Goal: Task Accomplishment & Management: Manage account settings

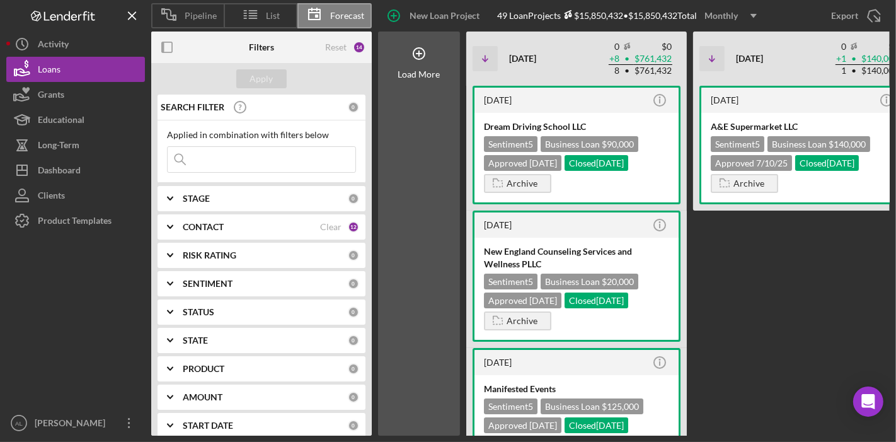
scroll to position [1008, 0]
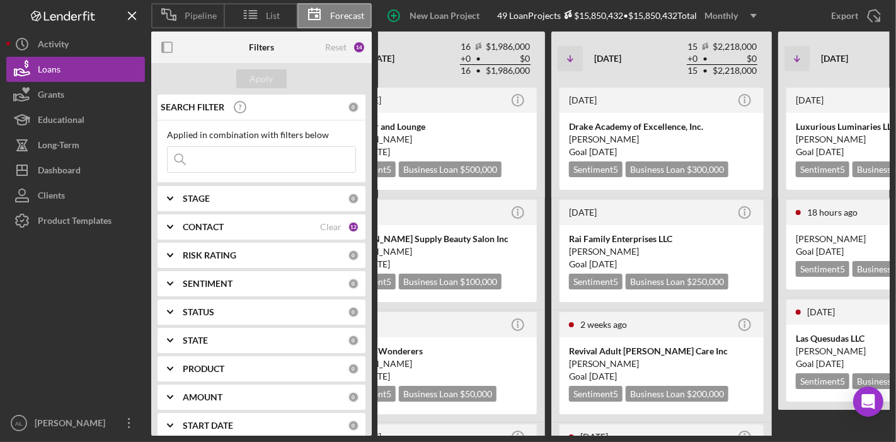
scroll to position [0, 1045]
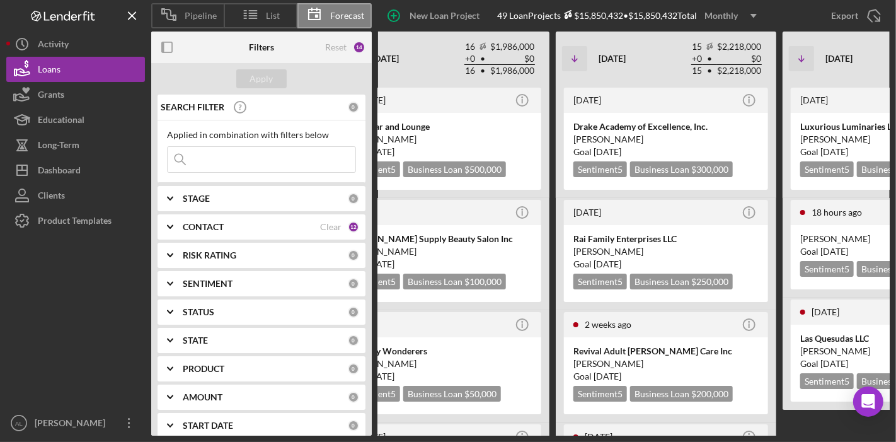
click at [573, 40] on div "Icon/Table Sort Arrow [DATE] 15 $2,218,000 + 0 • $0 15 • $2,218,000 Non-Adjuste…" at bounding box center [666, 59] width 221 height 54
click at [777, 63] on div "Icon/Table Sort Arrow [DATE] 0 $0 + 8 • $761,432 8 • $761,432 Non-Adjusted Clos…" at bounding box center [215, 59] width 1588 height 54
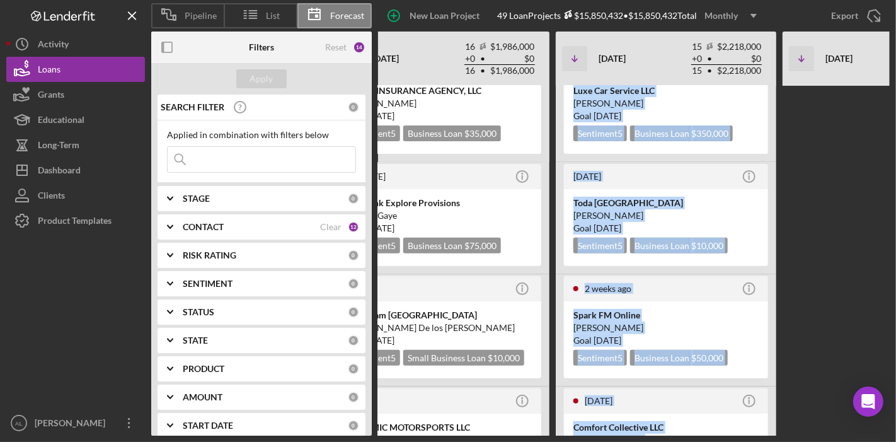
drag, startPoint x: 553, startPoint y: 135, endPoint x: 613, endPoint y: 417, distance: 288.0
click at [613, 417] on div "[DATE] Icon/Info Dream Driving School LLC Sentiment 5 Business Loan $90,000 App…" at bounding box center [215, 261] width 1588 height 350
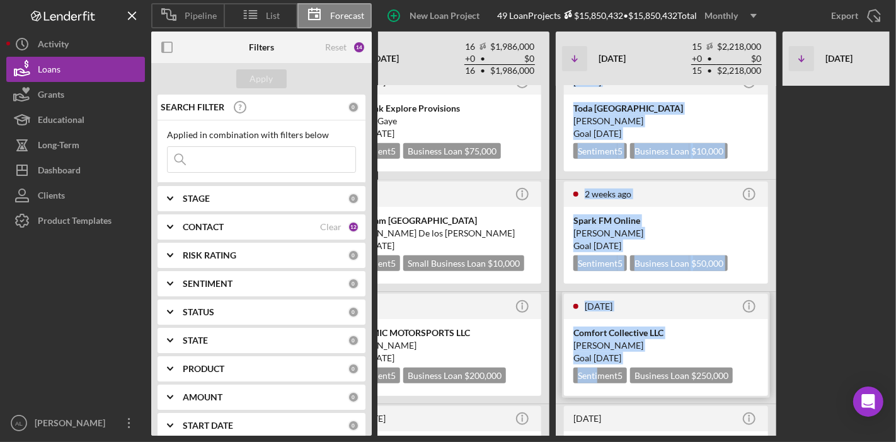
click at [743, 328] on div "Comfort Collective LLC" at bounding box center [666, 332] width 185 height 13
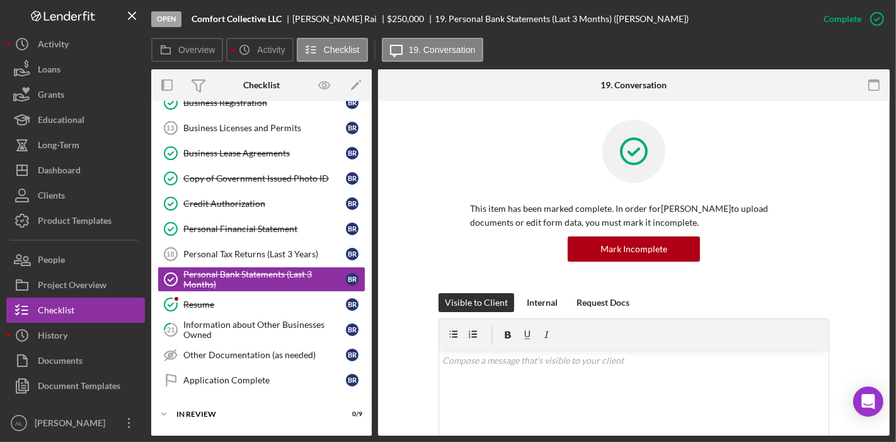
scroll to position [449, 0]
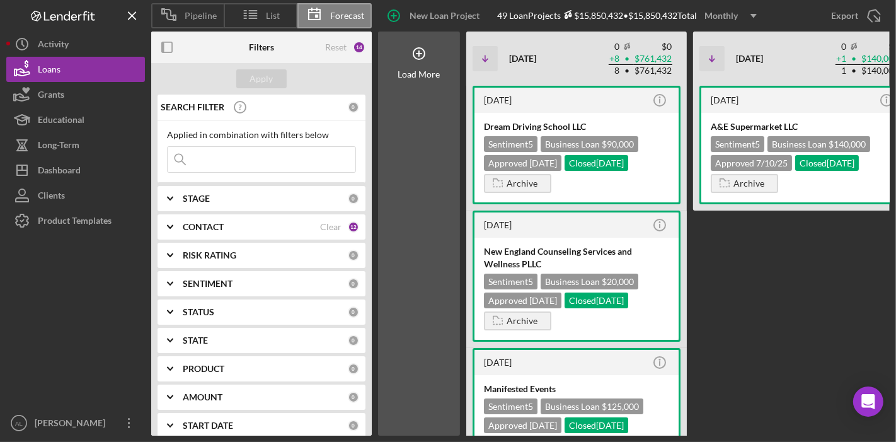
click at [775, 331] on div "[DATE] Icon/Info A&E Supermarket LLC Sentiment 5 Business Loan $140,000 Approve…" at bounding box center [803, 261] width 221 height 350
click at [270, 229] on div "CONTACT" at bounding box center [251, 227] width 137 height 10
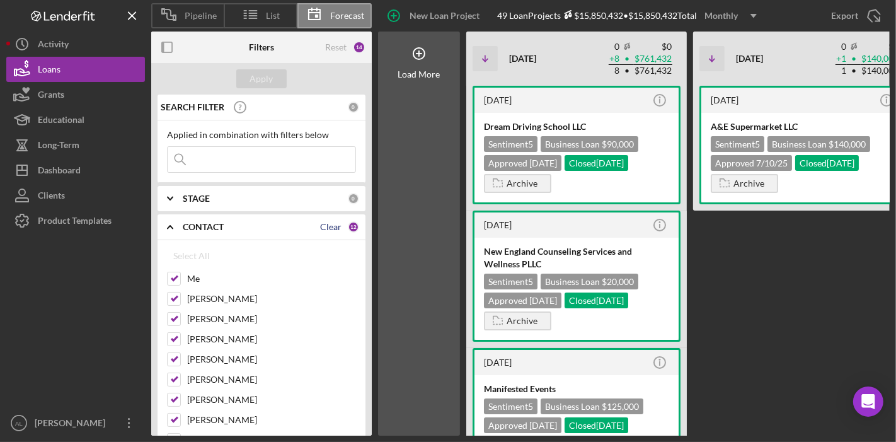
click at [322, 231] on div "Clear" at bounding box center [330, 227] width 21 height 10
checkbox input "false"
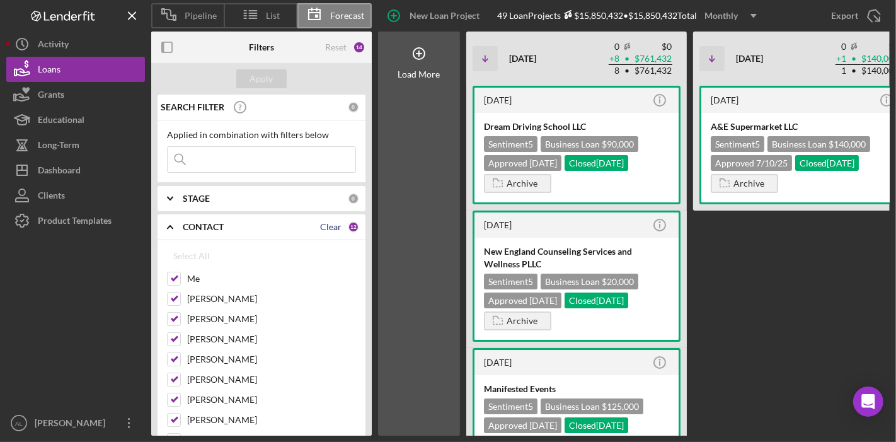
checkbox input "false"
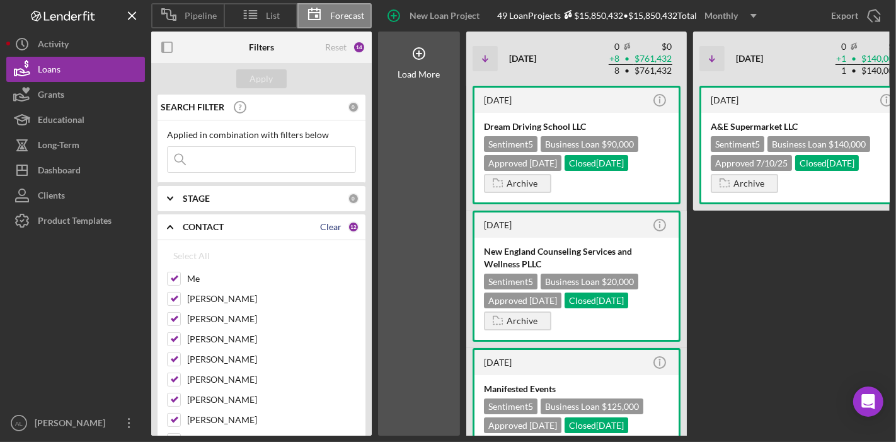
checkbox input "false"
click at [171, 281] on input "Me" at bounding box center [174, 278] width 13 height 13
checkbox input "true"
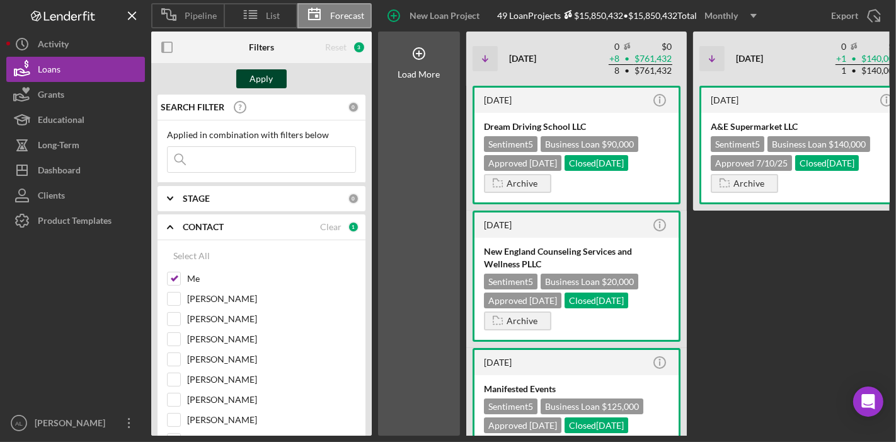
click at [272, 80] on div "Apply" at bounding box center [261, 78] width 23 height 19
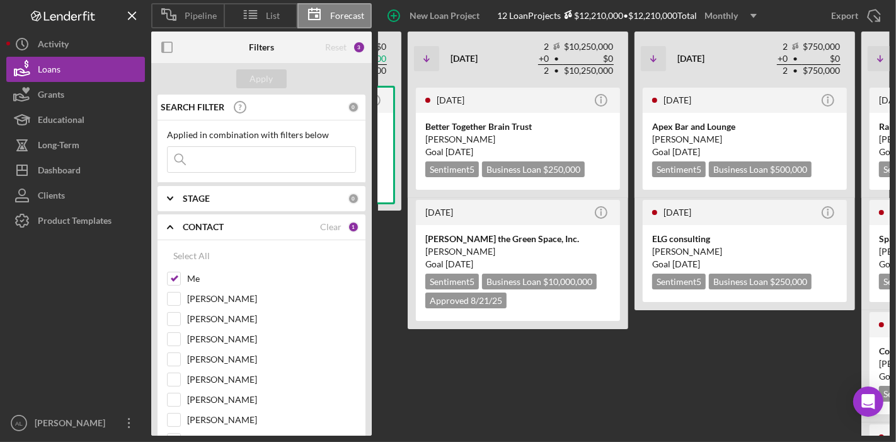
scroll to position [0, 579]
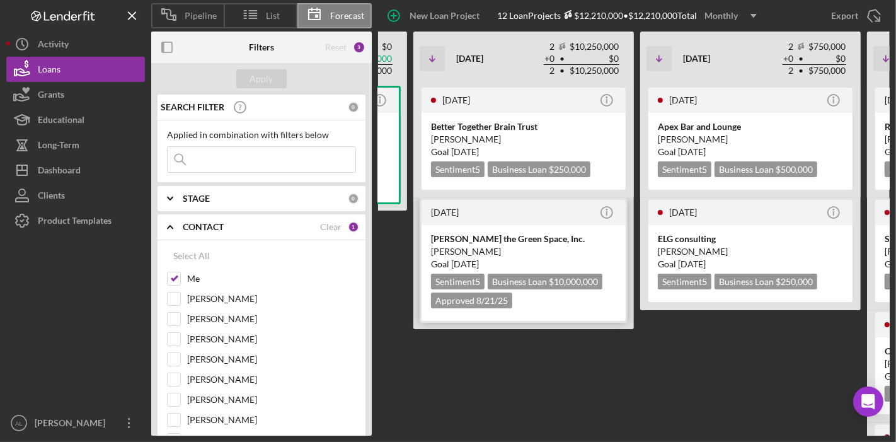
click at [548, 240] on div "[PERSON_NAME] the Green Space, Inc." at bounding box center [523, 239] width 185 height 13
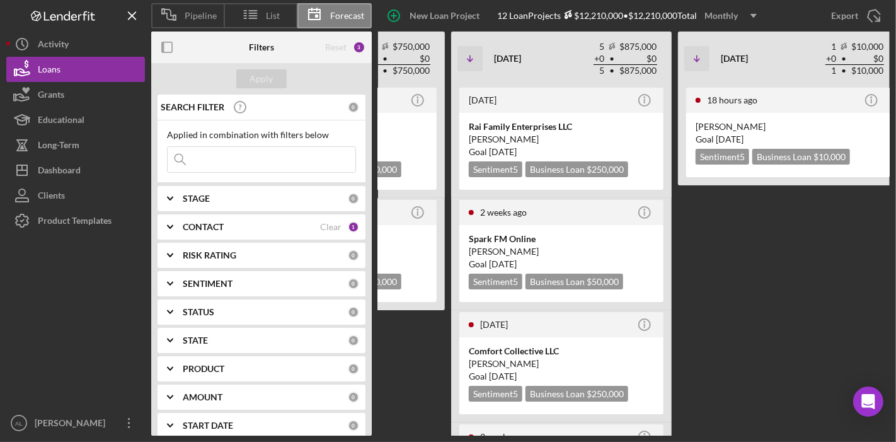
scroll to position [0, 1010]
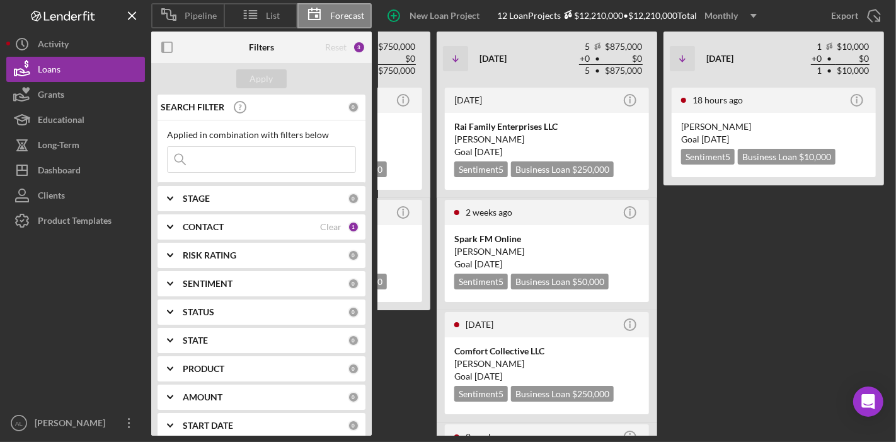
click at [810, 280] on div "18 hours ago Icon/Info [PERSON_NAME] Goal [DATE] Sentiment 5 Business Loan $10,…" at bounding box center [774, 261] width 221 height 350
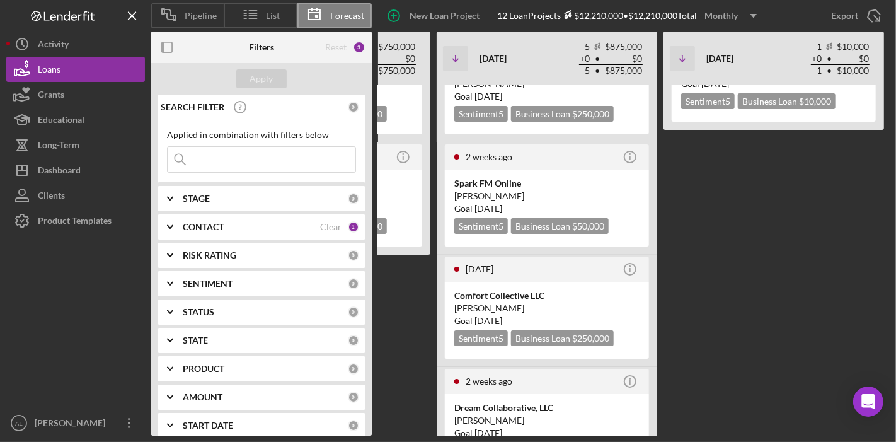
click at [741, 316] on div "18 hours ago Icon/Info [PERSON_NAME] Goal [DATE] Sentiment 5 Business Loan $10,…" at bounding box center [774, 205] width 221 height 350
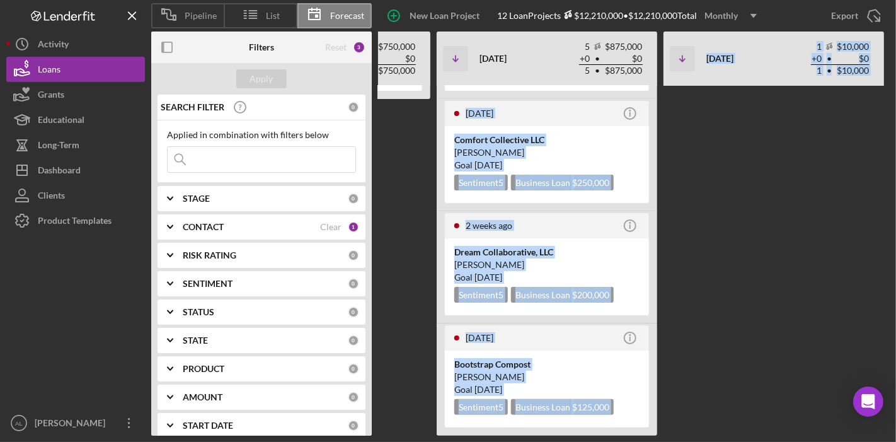
scroll to position [0, 0]
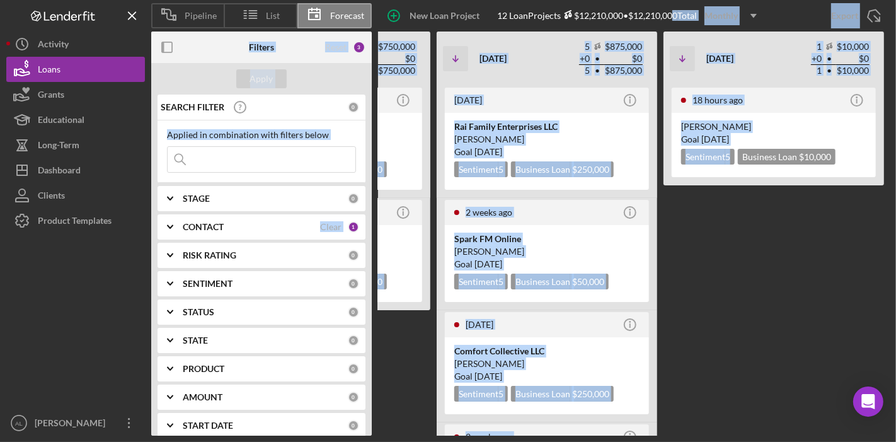
drag, startPoint x: 732, startPoint y: 320, endPoint x: 673, endPoint y: -32, distance: 357.3
click at [673, 0] on html "Pipeline List Forecast New Loan Project 12 Loan Projects $12,210,000 • $12,210,…" at bounding box center [448, 221] width 896 height 442
click at [734, 208] on div "18 hours ago Icon/Info [PERSON_NAME] Goal [DATE] Sentiment 5 Business Loan $10,…" at bounding box center [774, 261] width 221 height 350
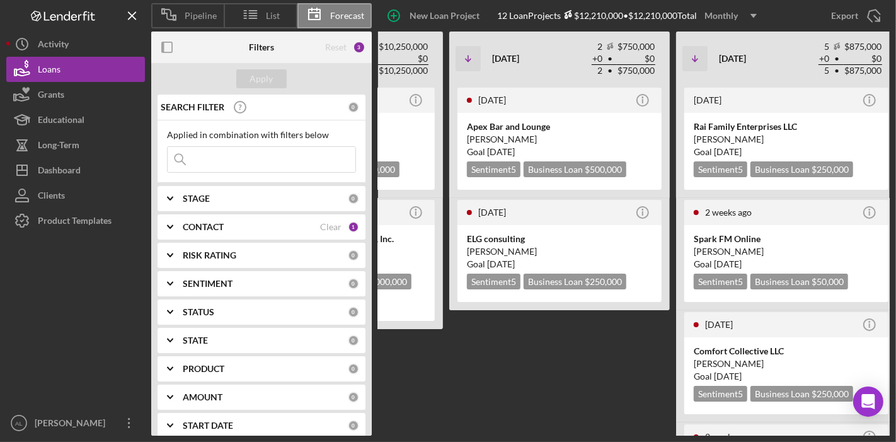
scroll to position [0, 766]
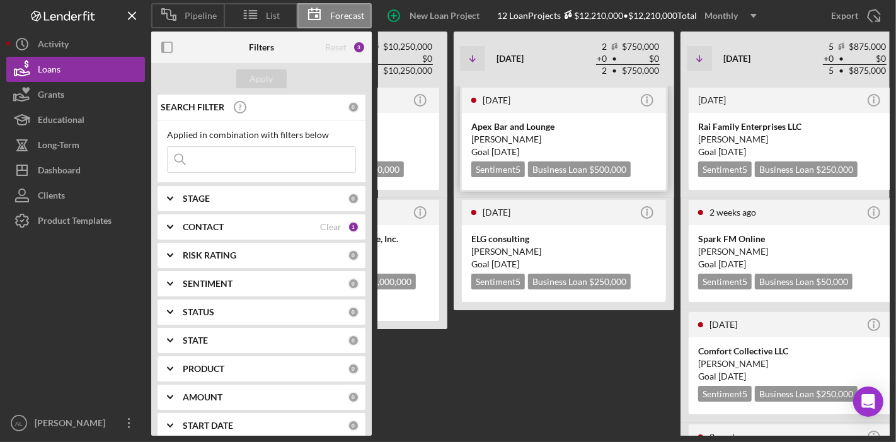
click at [565, 122] on div "Apex Bar and Lounge" at bounding box center [563, 126] width 185 height 13
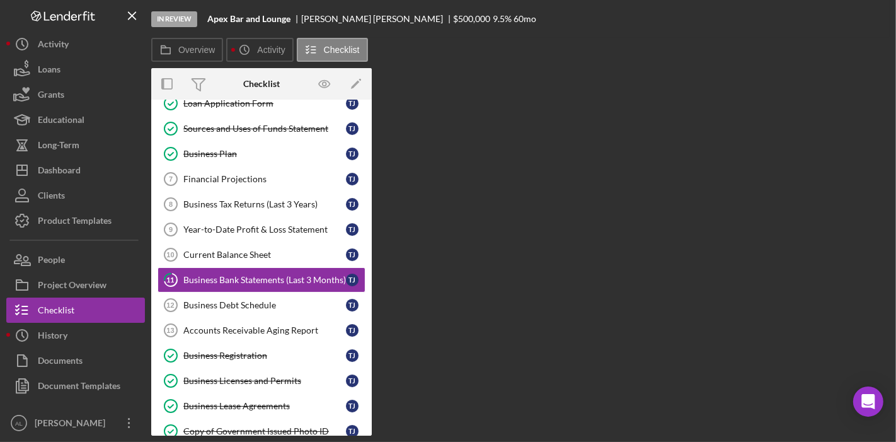
scroll to position [149, 0]
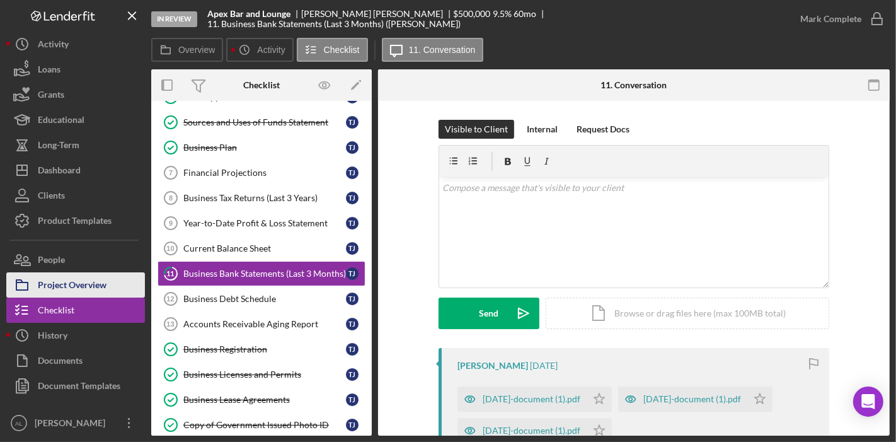
click at [83, 291] on div "Project Overview" at bounding box center [72, 286] width 69 height 28
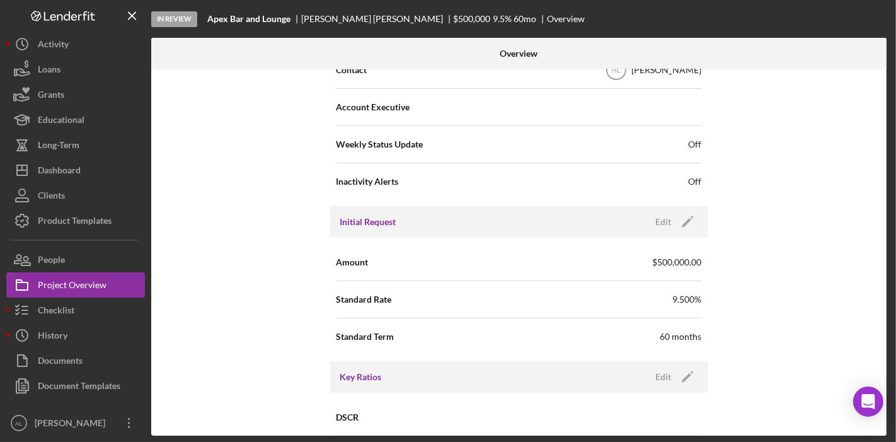
scroll to position [450, 0]
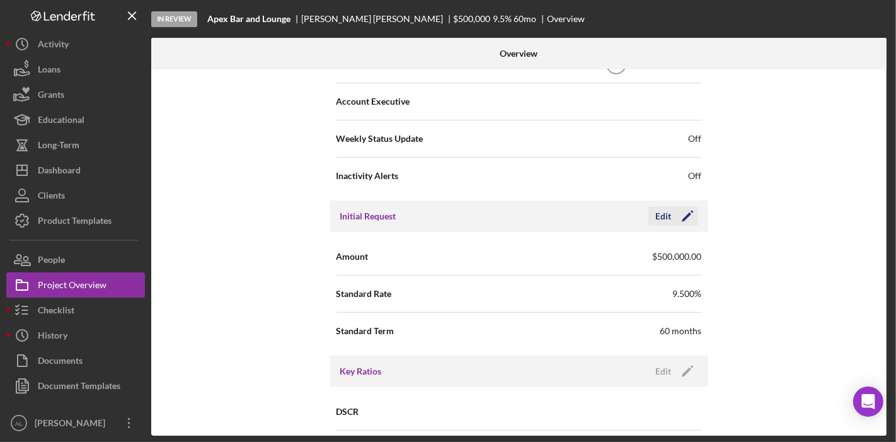
click at [682, 217] on polygon "button" at bounding box center [686, 216] width 9 height 9
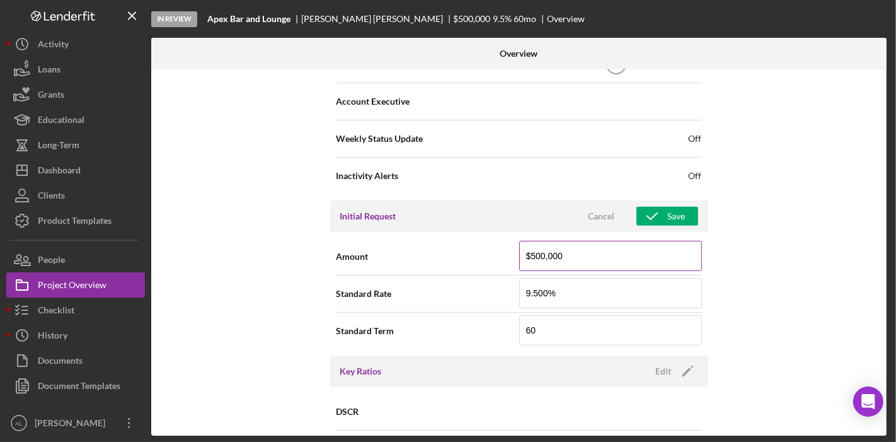
click at [536, 249] on input "$500,000" at bounding box center [610, 256] width 183 height 30
type input "$250,000"
click at [671, 208] on div "Save" at bounding box center [677, 216] width 18 height 19
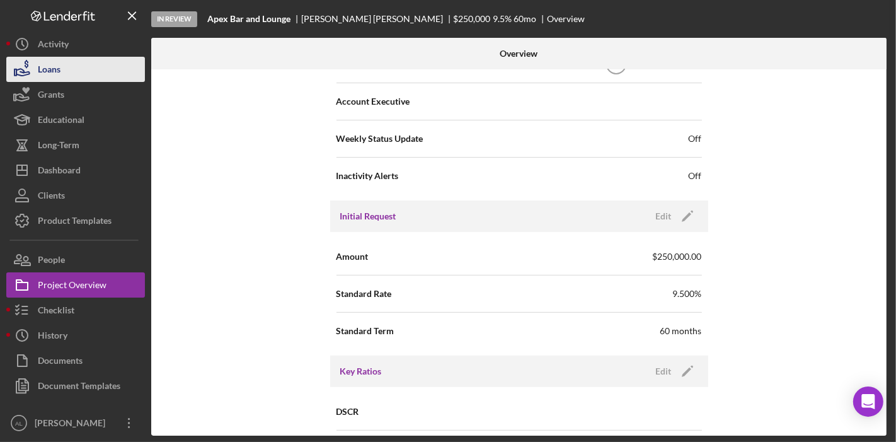
click at [68, 75] on button "Loans" at bounding box center [75, 69] width 139 height 25
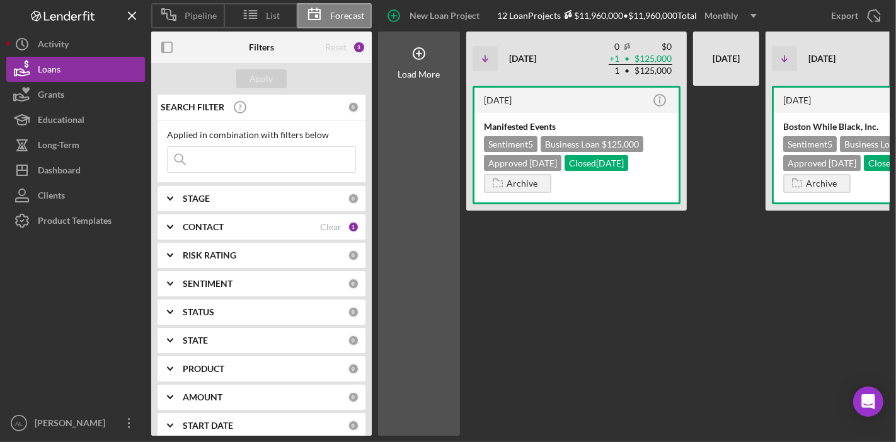
click at [295, 231] on div "CONTACT Clear 1" at bounding box center [271, 226] width 176 height 11
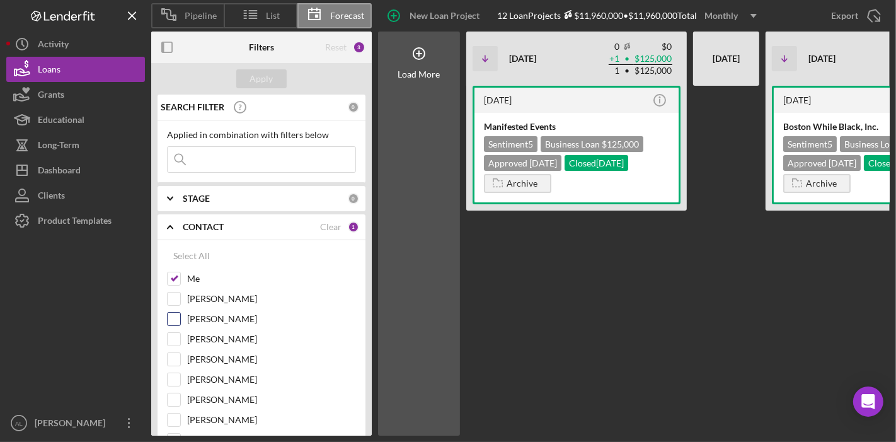
click at [176, 318] on input "[PERSON_NAME]" at bounding box center [174, 319] width 13 height 13
checkbox input "true"
click at [177, 278] on input "Me" at bounding box center [174, 278] width 13 height 13
checkbox input "false"
click at [261, 83] on div "Apply" at bounding box center [261, 78] width 23 height 19
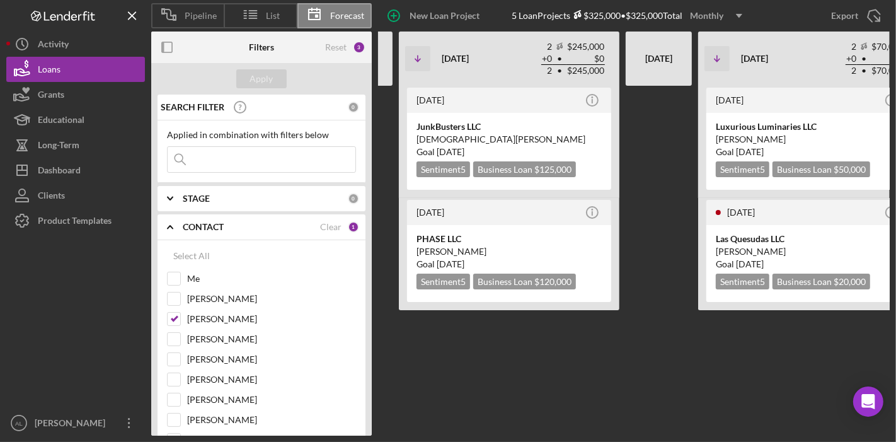
scroll to position [0, 546]
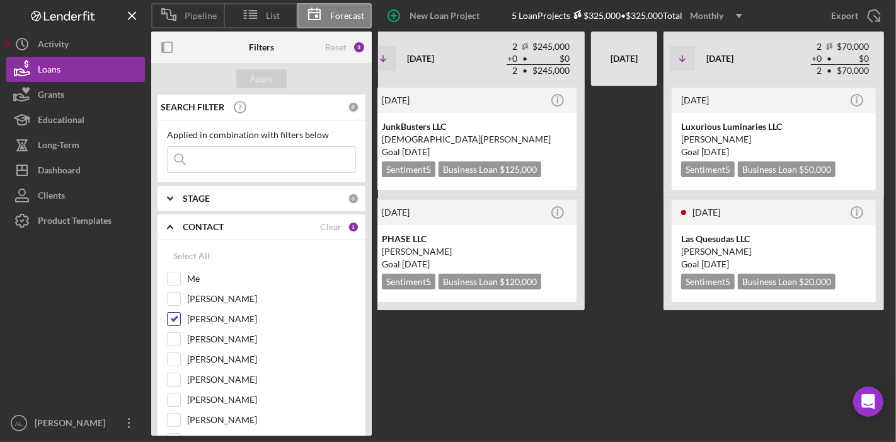
click at [182, 320] on div "[PERSON_NAME]" at bounding box center [261, 322] width 189 height 20
click at [176, 318] on input "[PERSON_NAME]" at bounding box center [174, 319] width 13 height 13
checkbox input "false"
click at [177, 353] on input "[PERSON_NAME]" at bounding box center [174, 359] width 13 height 13
checkbox input "true"
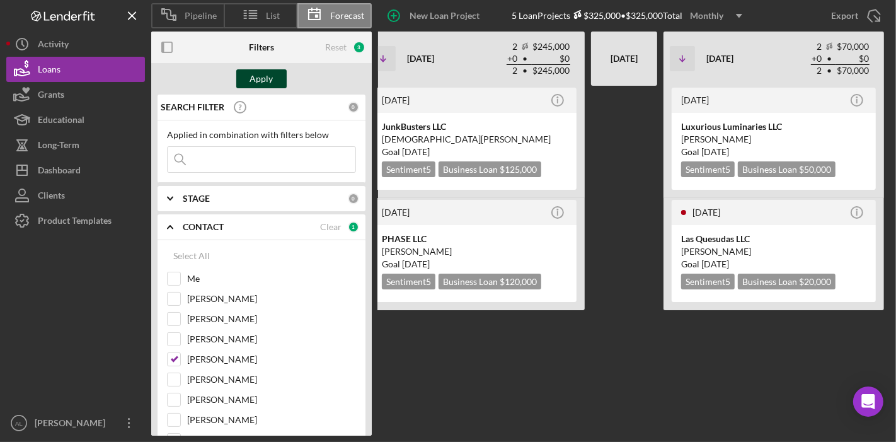
click at [275, 84] on button "Apply" at bounding box center [261, 78] width 50 height 19
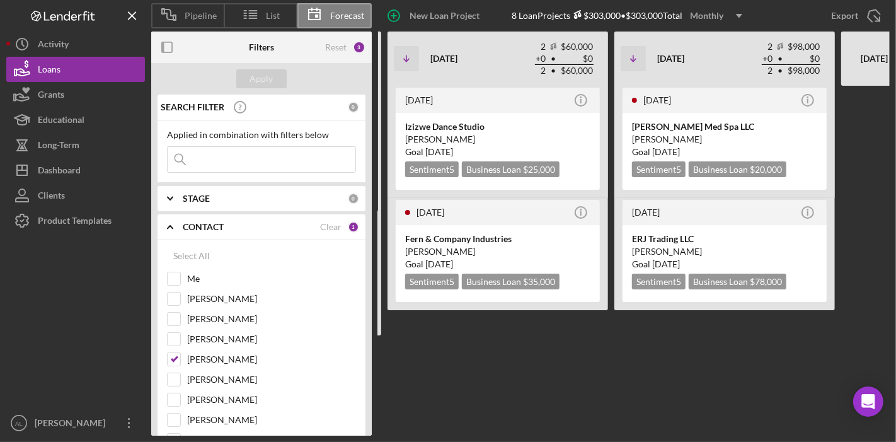
scroll to position [0, 700]
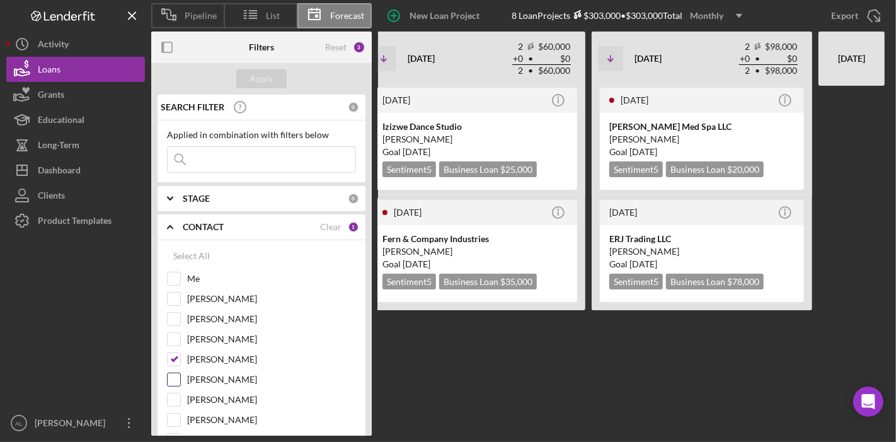
click at [173, 374] on input "[PERSON_NAME]" at bounding box center [174, 379] width 13 height 13
checkbox input "true"
click at [173, 357] on input "[PERSON_NAME]" at bounding box center [174, 359] width 13 height 13
checkbox input "false"
click at [266, 82] on div "Apply" at bounding box center [261, 78] width 23 height 19
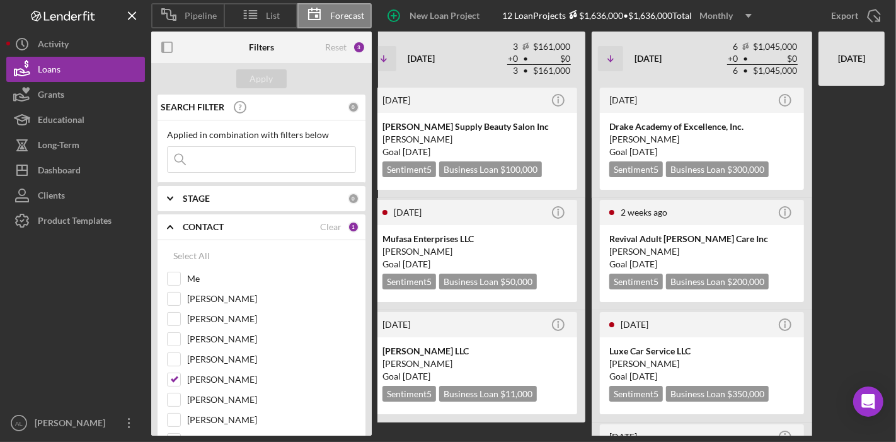
click at [823, 198] on div at bounding box center [852, 261] width 66 height 350
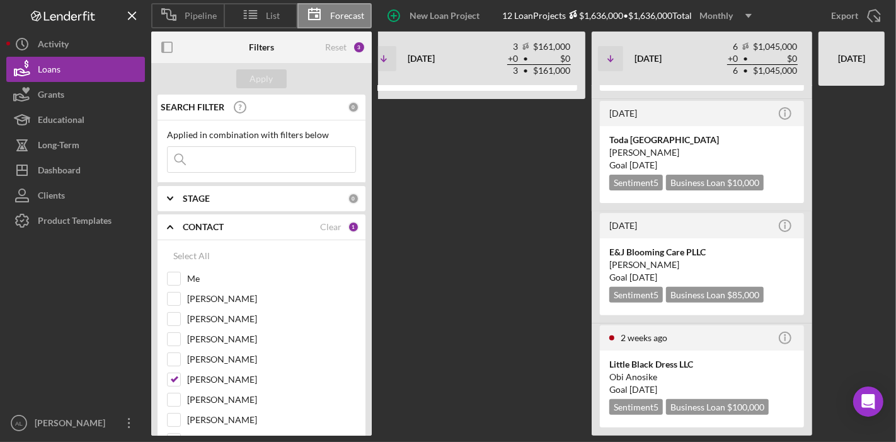
scroll to position [333, 0]
click at [170, 398] on input "[PERSON_NAME]" at bounding box center [174, 399] width 13 height 13
checkbox input "true"
click at [175, 377] on input "[PERSON_NAME]" at bounding box center [174, 379] width 13 height 13
checkbox input "false"
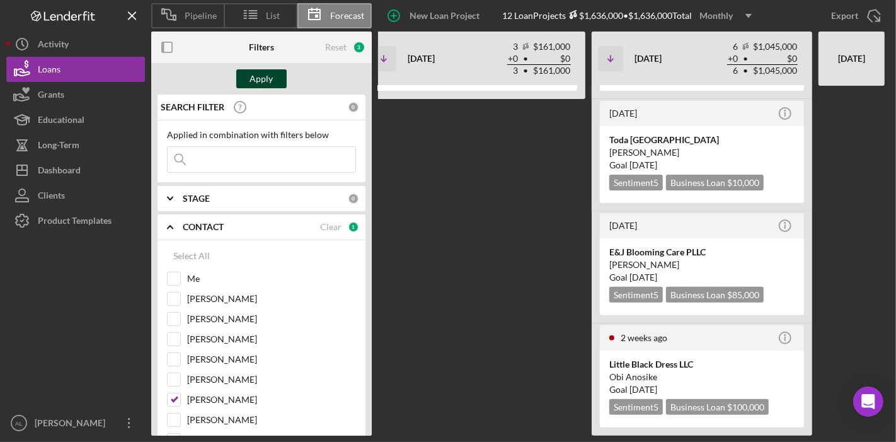
click at [253, 83] on div "Apply" at bounding box center [261, 78] width 23 height 19
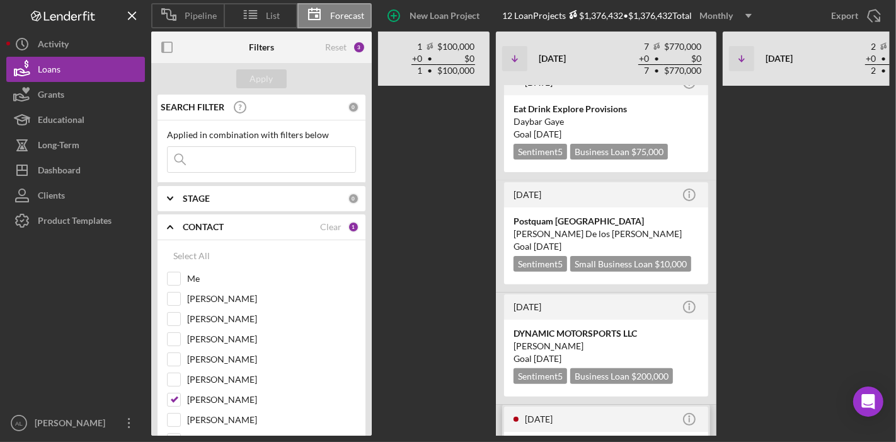
scroll to position [0, 574]
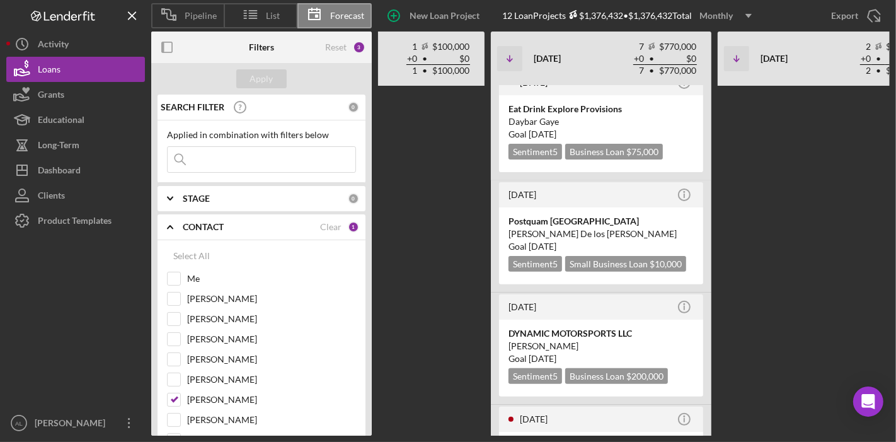
drag, startPoint x: 753, startPoint y: 221, endPoint x: 766, endPoint y: 281, distance: 61.8
click at [766, 281] on div "[DATE] Icon/Info WytchWood Emporium LLC Sentiment 5 Business Loan $126,432 Appr…" at bounding box center [454, 261] width 1125 height 350
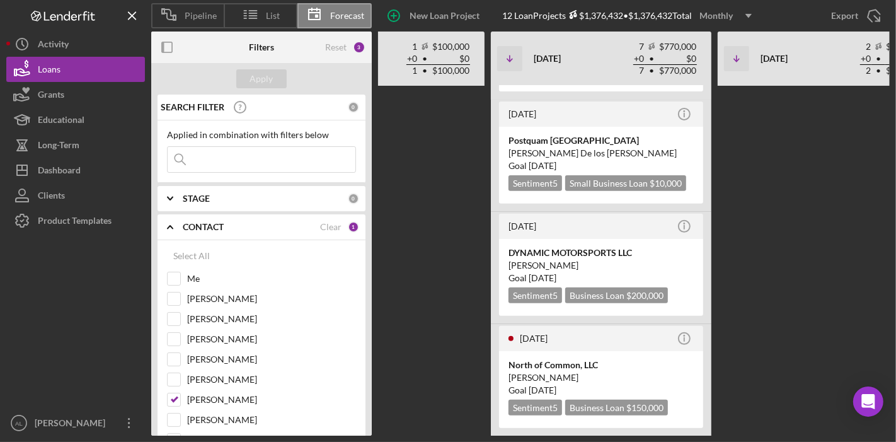
scroll to position [445, 0]
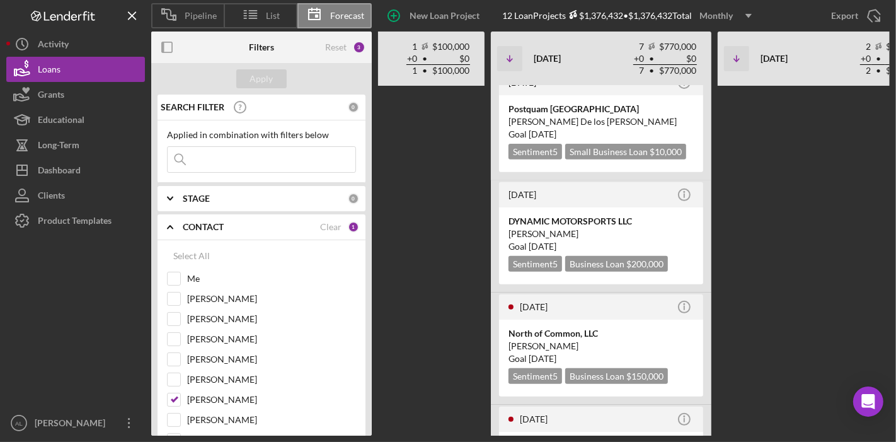
drag, startPoint x: 784, startPoint y: 257, endPoint x: 800, endPoint y: 422, distance: 166.6
click at [800, 422] on div "[DATE] Icon/Info WytchWood Emporium LLC Sentiment 5 Business Loan $126,432 Appr…" at bounding box center [454, 261] width 1125 height 350
drag, startPoint x: 800, startPoint y: 422, endPoint x: 767, endPoint y: 429, distance: 34.1
drag, startPoint x: 757, startPoint y: 431, endPoint x: 812, endPoint y: 343, distance: 104.2
click at [812, 343] on div "[DATE] Icon/Info WytchWood Emporium LLC Sentiment 5 Business Loan $126,432 Appr…" at bounding box center [454, 261] width 1125 height 350
